Goal: Task Accomplishment & Management: Manage account settings

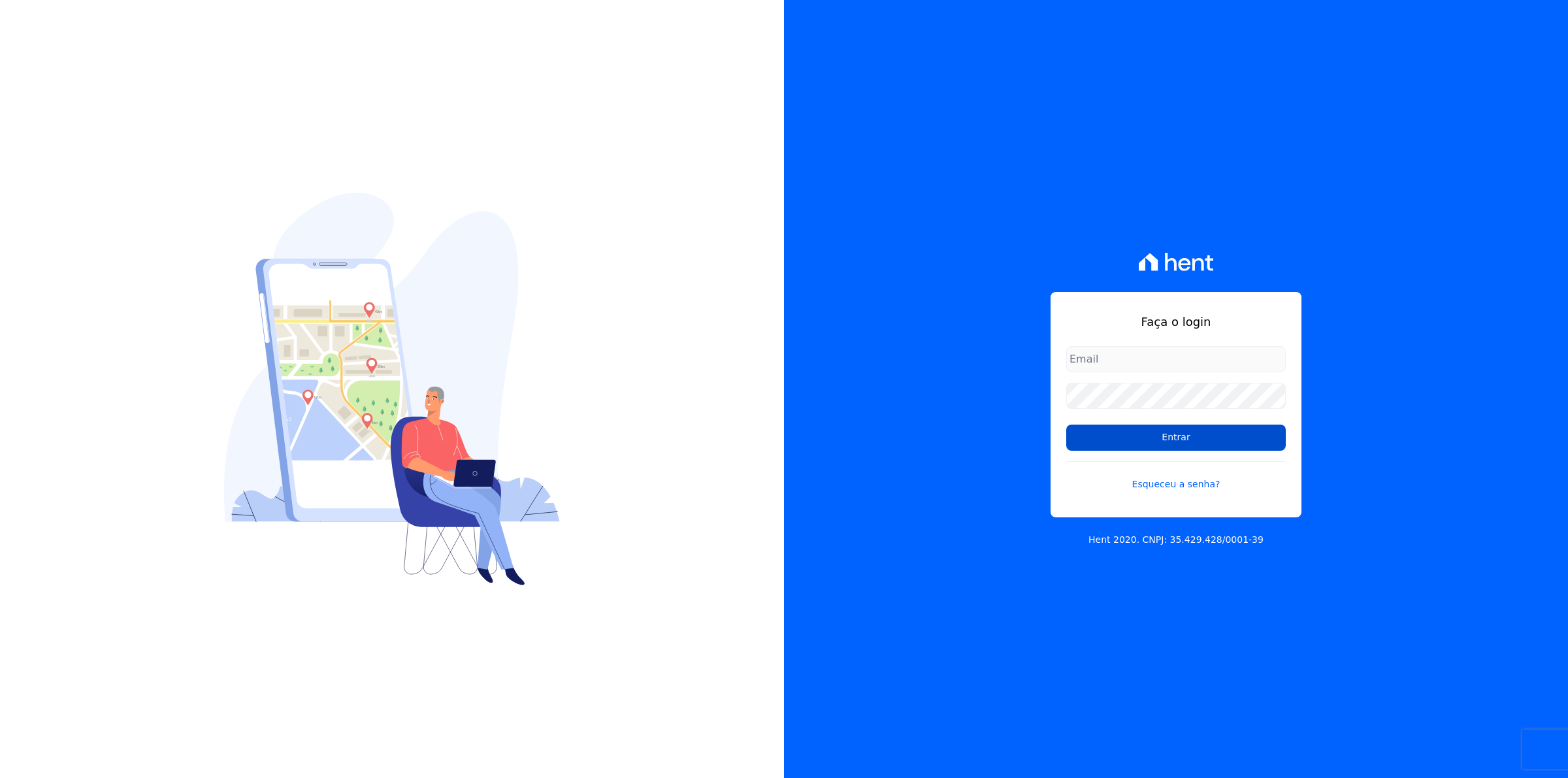
type input "[EMAIL_ADDRESS][DOMAIN_NAME]"
click at [1182, 439] on input "Entrar" at bounding box center [1176, 438] width 220 height 26
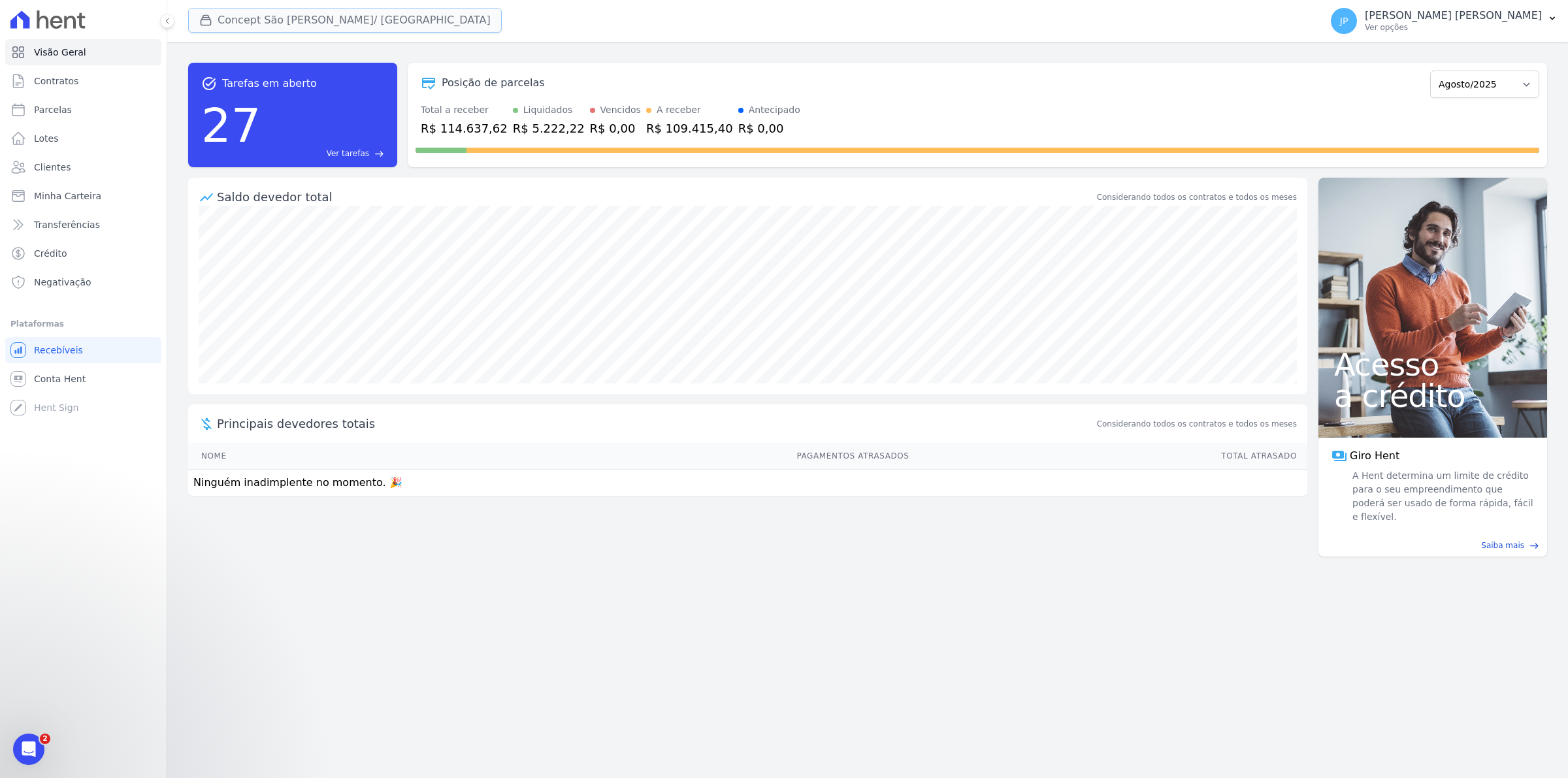
click at [209, 20] on icon "button" at bounding box center [205, 20] width 13 height 13
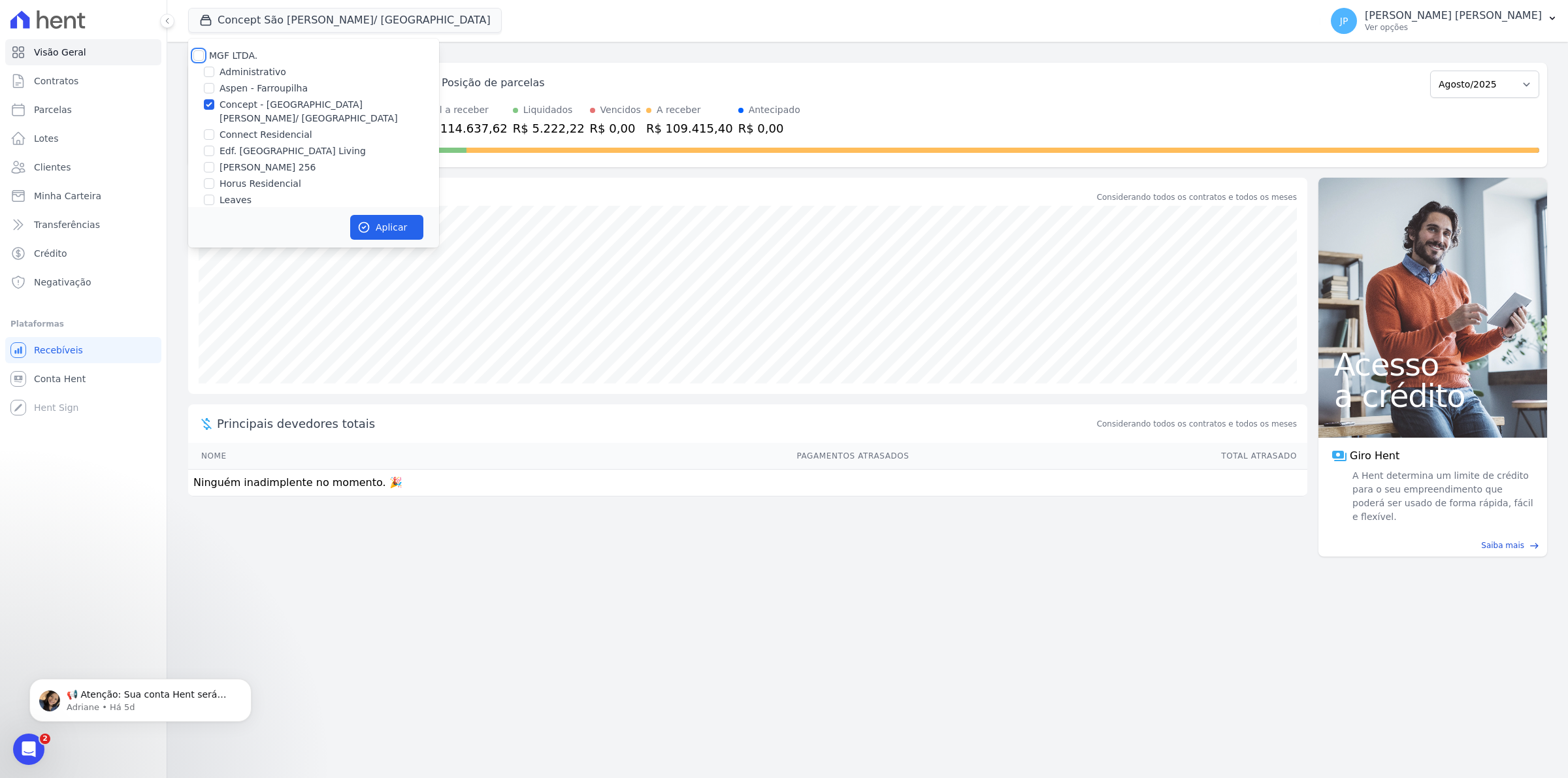
click at [198, 53] on input "MGF LTDA." at bounding box center [198, 55] width 10 height 10
checkbox input "true"
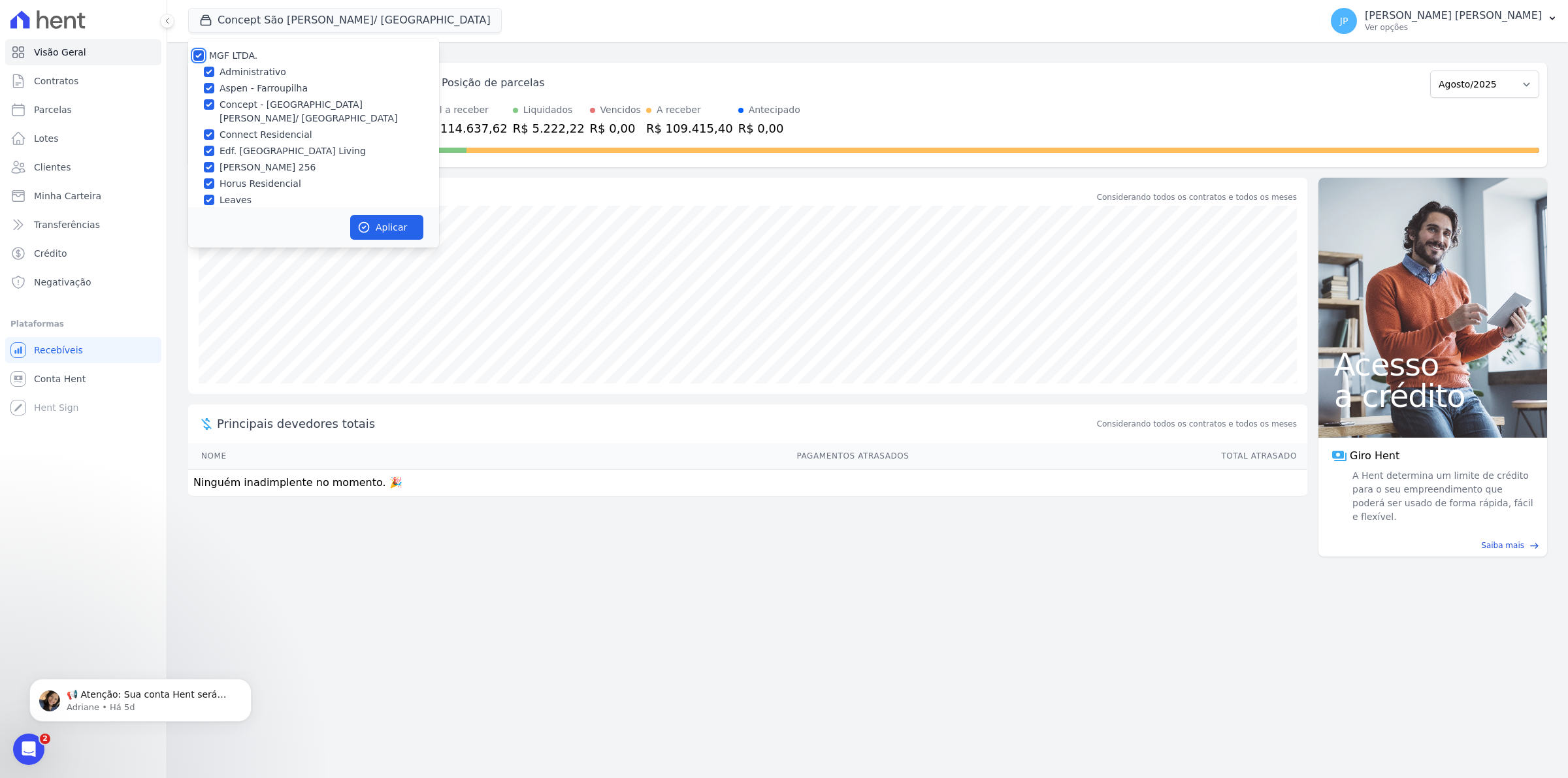
checkbox input "true"
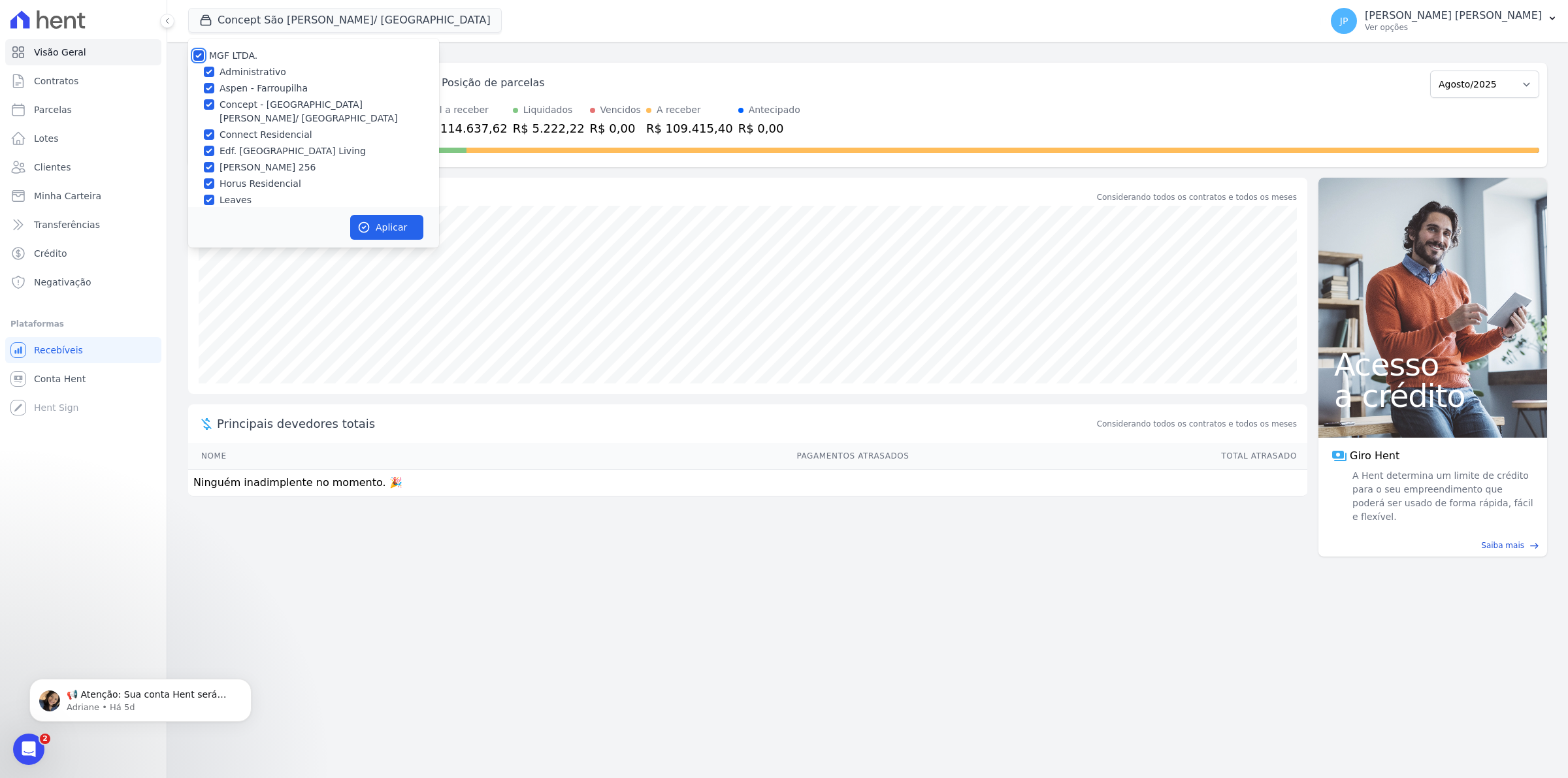
checkbox input "true"
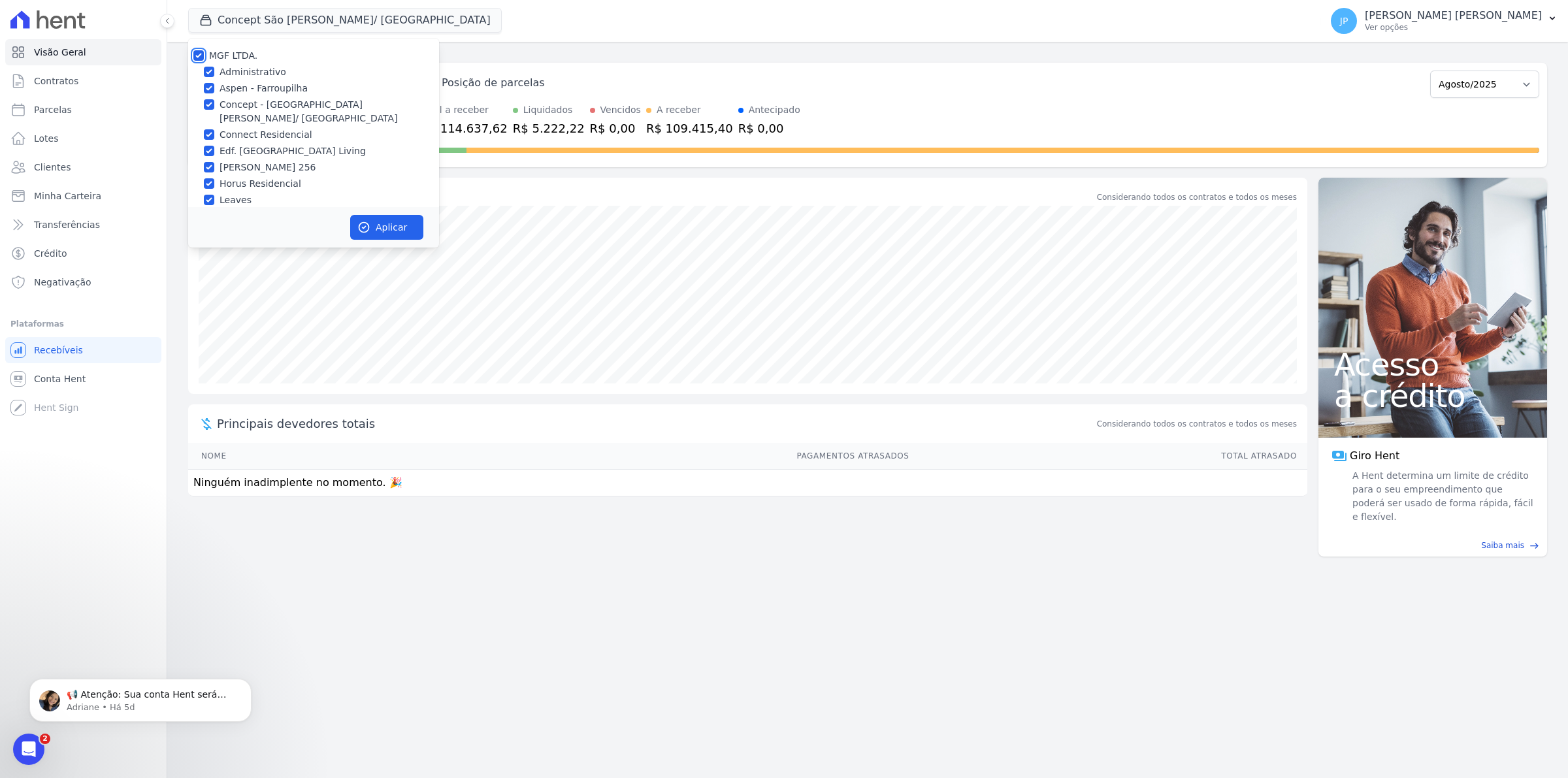
checkbox input "true"
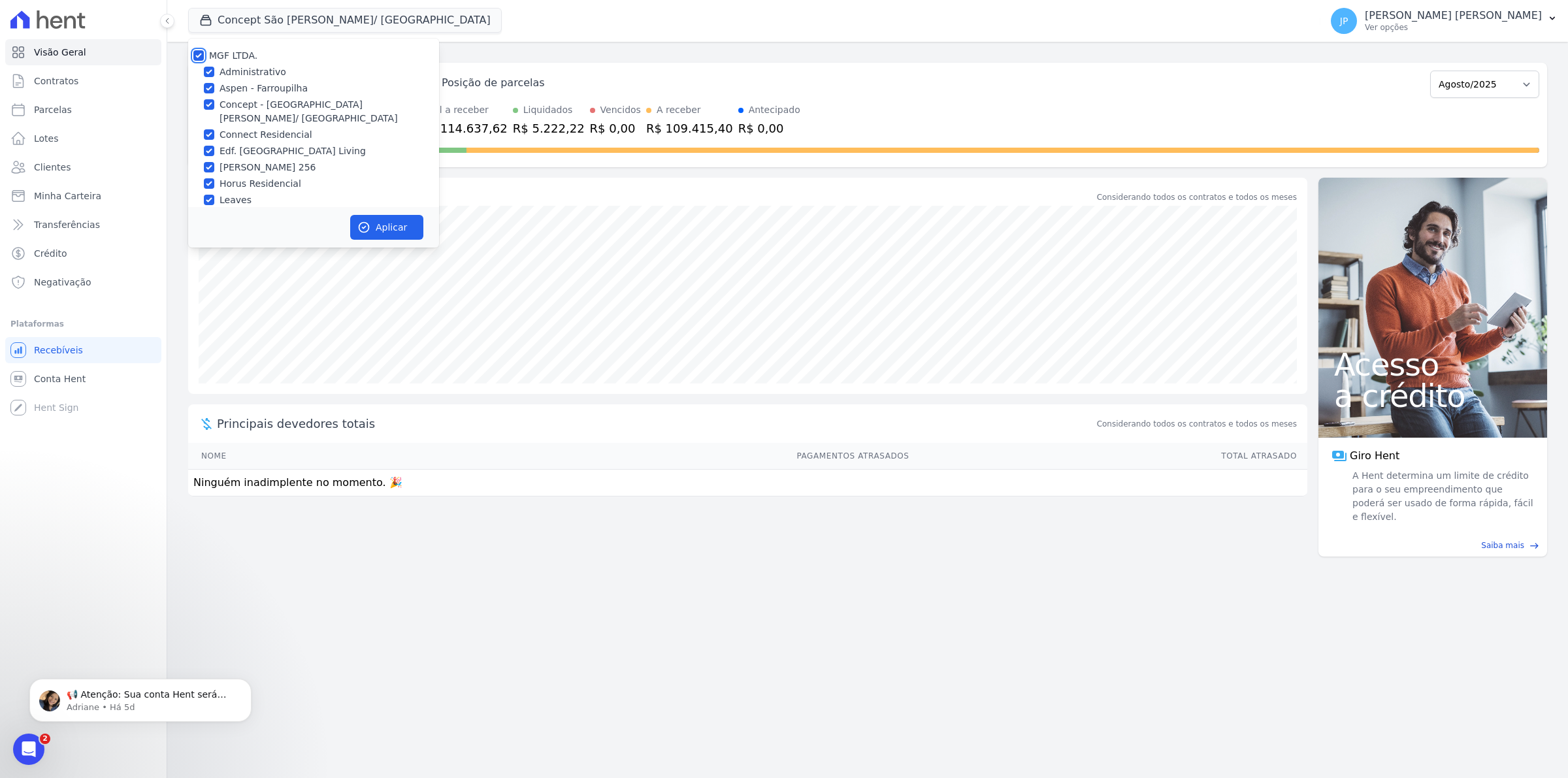
checkbox input "true"
click at [387, 227] on button "Aplicar" at bounding box center [387, 227] width 73 height 25
